Goal: Find specific page/section: Find specific page/section

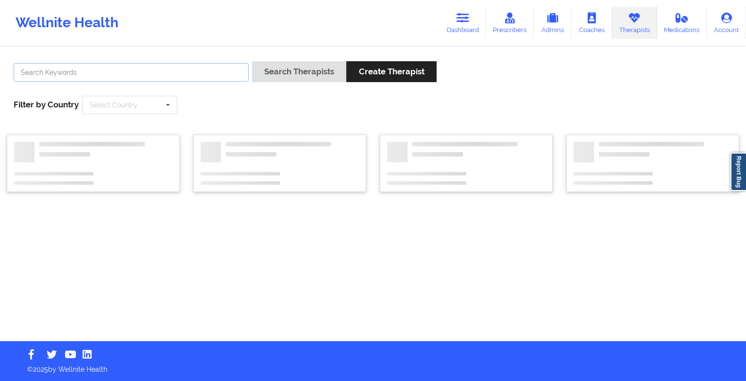
click at [138, 70] on input "text" at bounding box center [131, 72] width 235 height 18
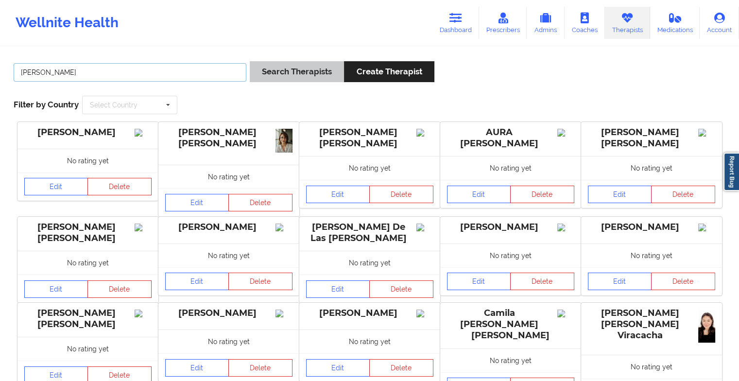
type input "[PERSON_NAME]"
click at [291, 67] on button "Search Therapists" at bounding box center [297, 71] width 94 height 21
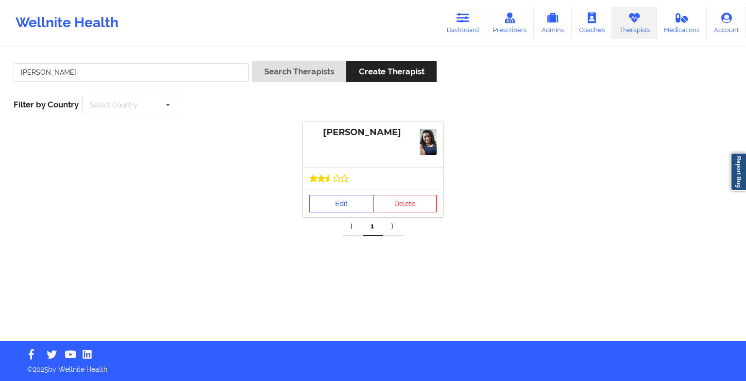
click at [347, 206] on link "Edit" at bounding box center [341, 203] width 64 height 17
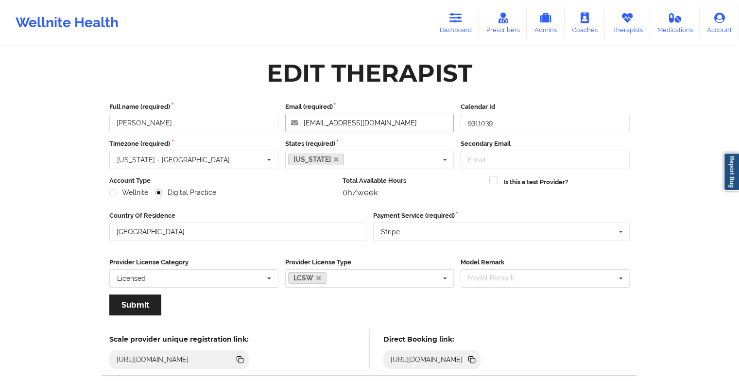
drag, startPoint x: 401, startPoint y: 118, endPoint x: 229, endPoint y: 116, distance: 171.5
click at [229, 116] on div "Full name (required) [PERSON_NAME] Email (required) [EMAIL_ADDRESS][DOMAIN_NAME…" at bounding box center [369, 117] width 527 height 30
